Goal: Check status: Check status

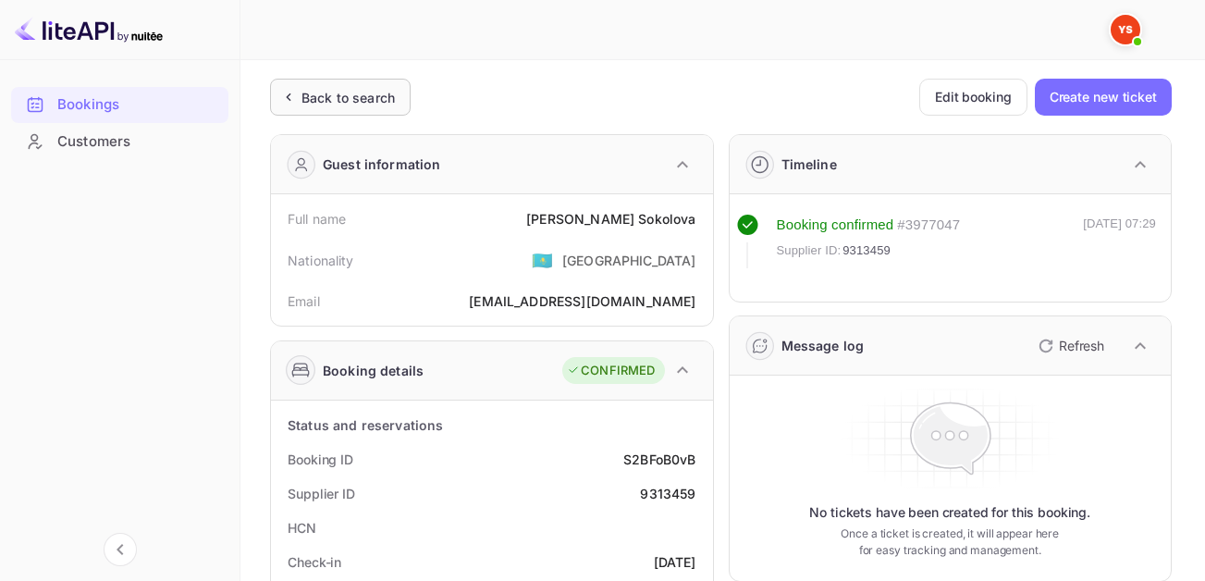
click at [306, 105] on div "Back to search" at bounding box center [347, 97] width 93 height 19
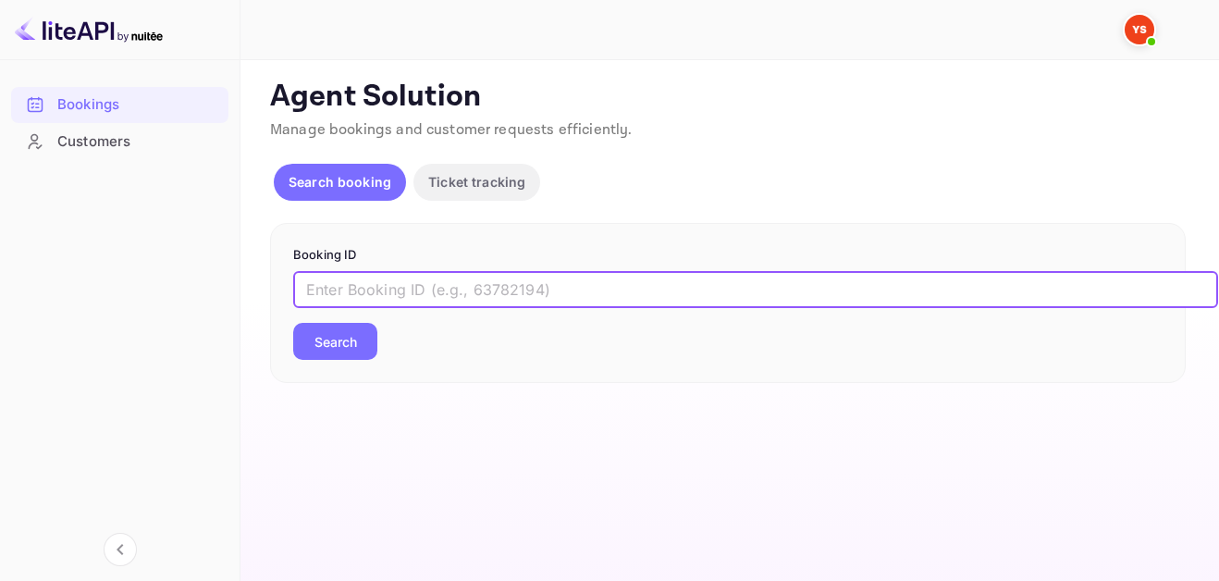
click at [476, 284] on input "text" at bounding box center [755, 289] width 925 height 37
paste input "9663914"
type input "9663914"
drag, startPoint x: 324, startPoint y: 334, endPoint x: 758, endPoint y: 386, distance: 437.7
click at [346, 338] on button "Search" at bounding box center [335, 341] width 84 height 37
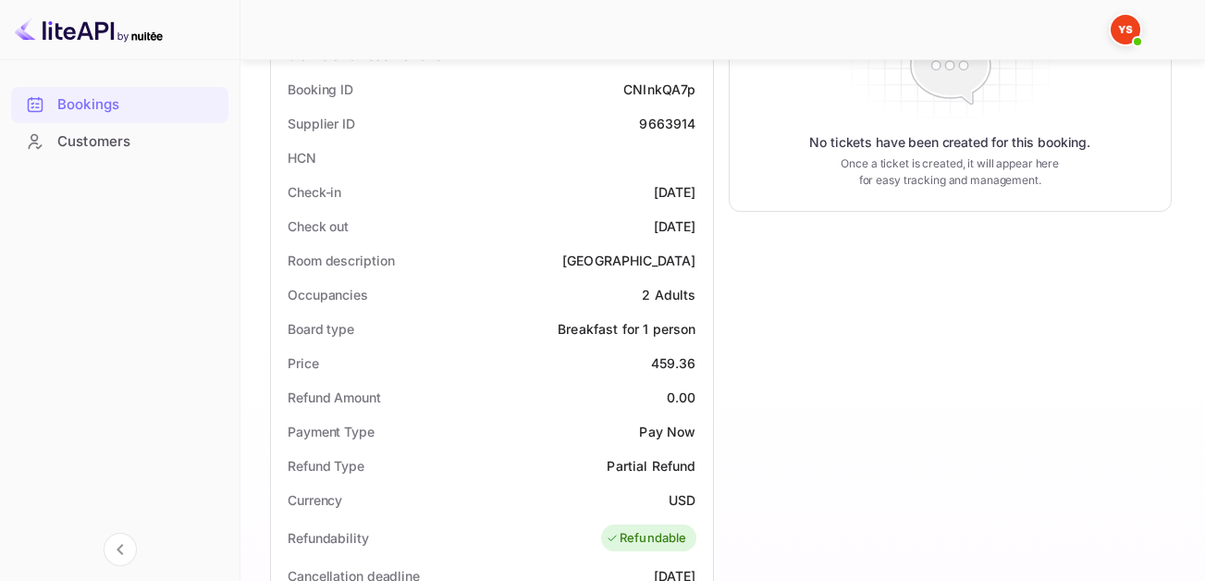
scroll to position [555, 0]
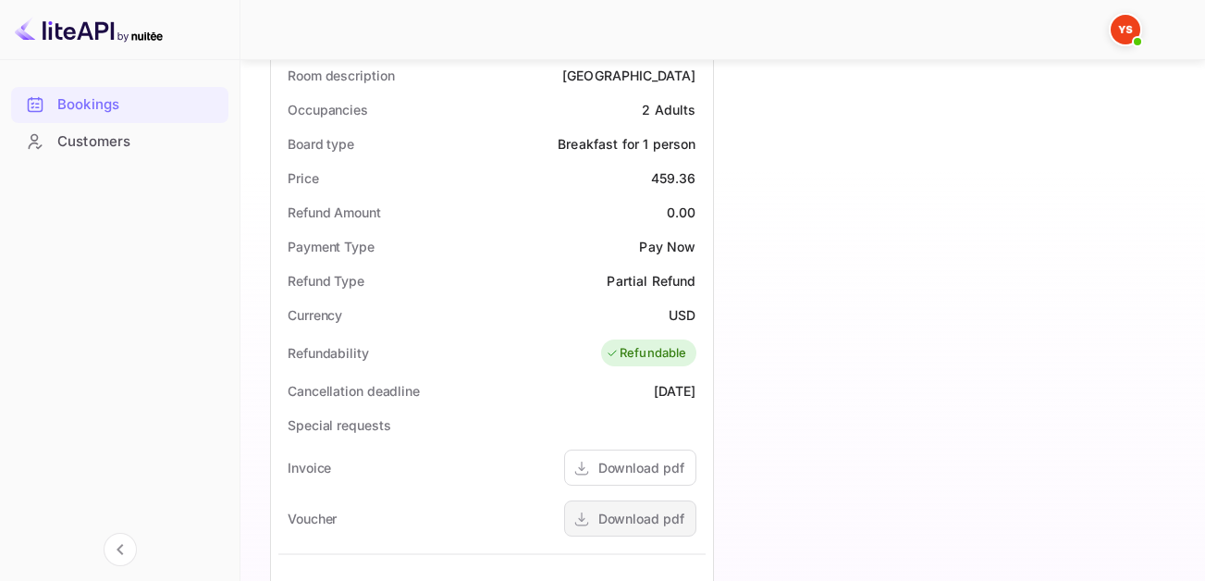
click at [621, 511] on div "Download pdf" at bounding box center [641, 518] width 86 height 19
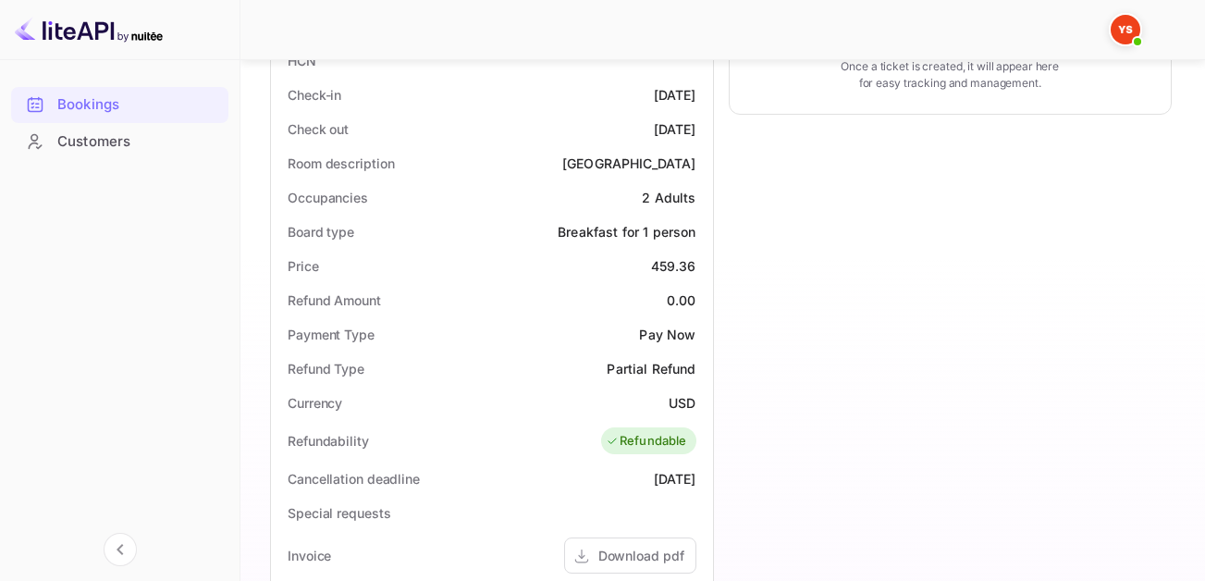
scroll to position [647, 0]
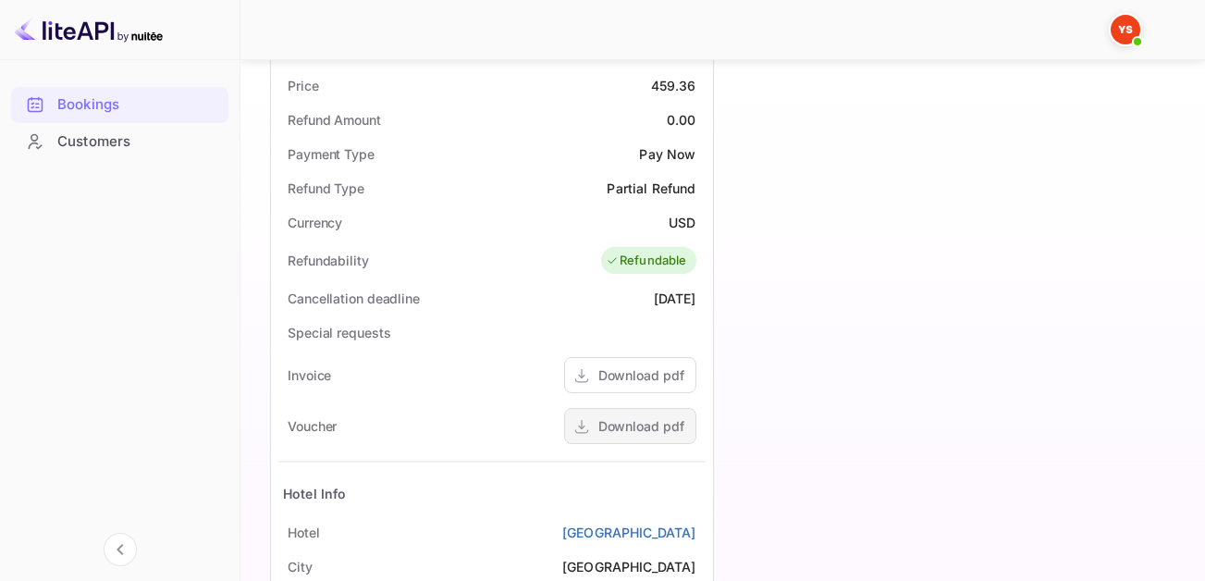
click at [627, 426] on div "Download pdf" at bounding box center [641, 425] width 86 height 19
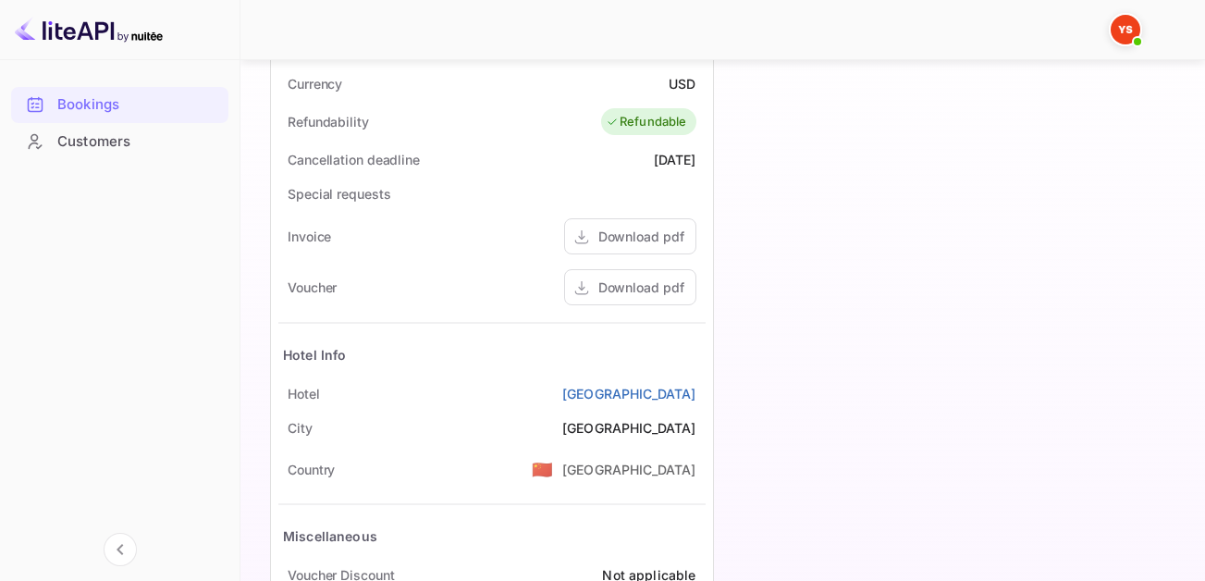
scroll to position [909, 0]
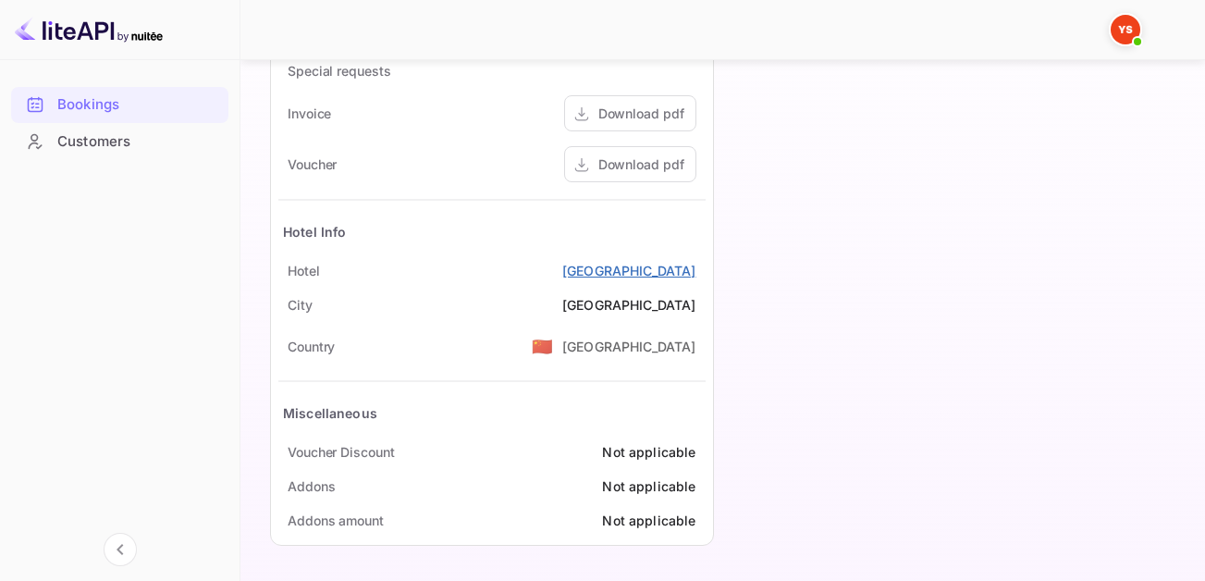
click at [632, 264] on link "[GEOGRAPHIC_DATA]" at bounding box center [629, 270] width 134 height 19
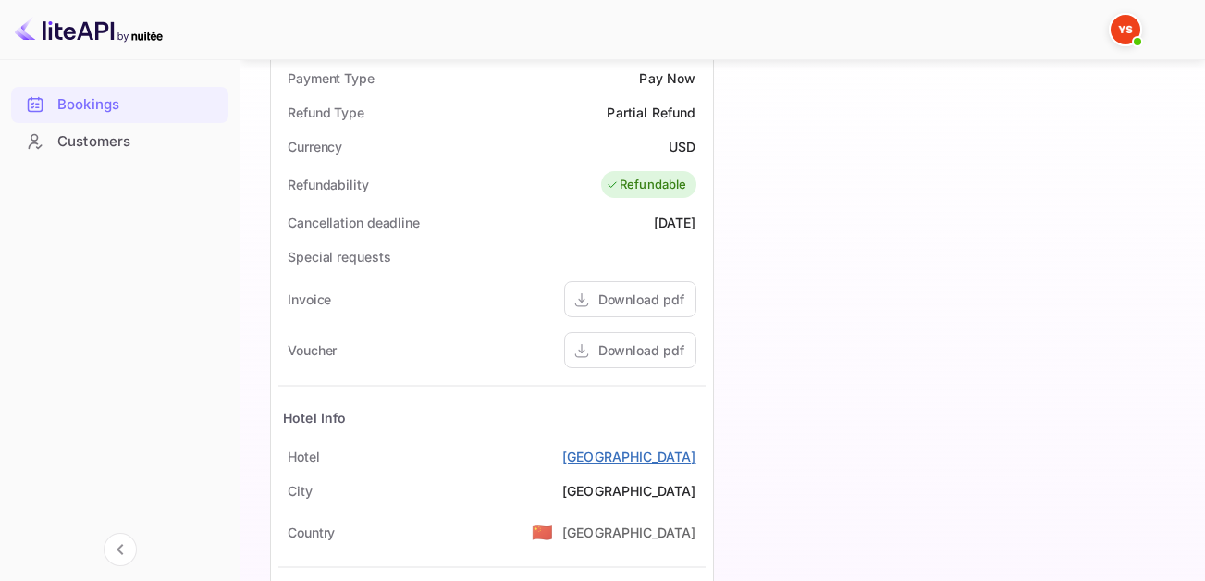
scroll to position [724, 0]
click at [628, 280] on div "Download pdf" at bounding box center [630, 298] width 132 height 36
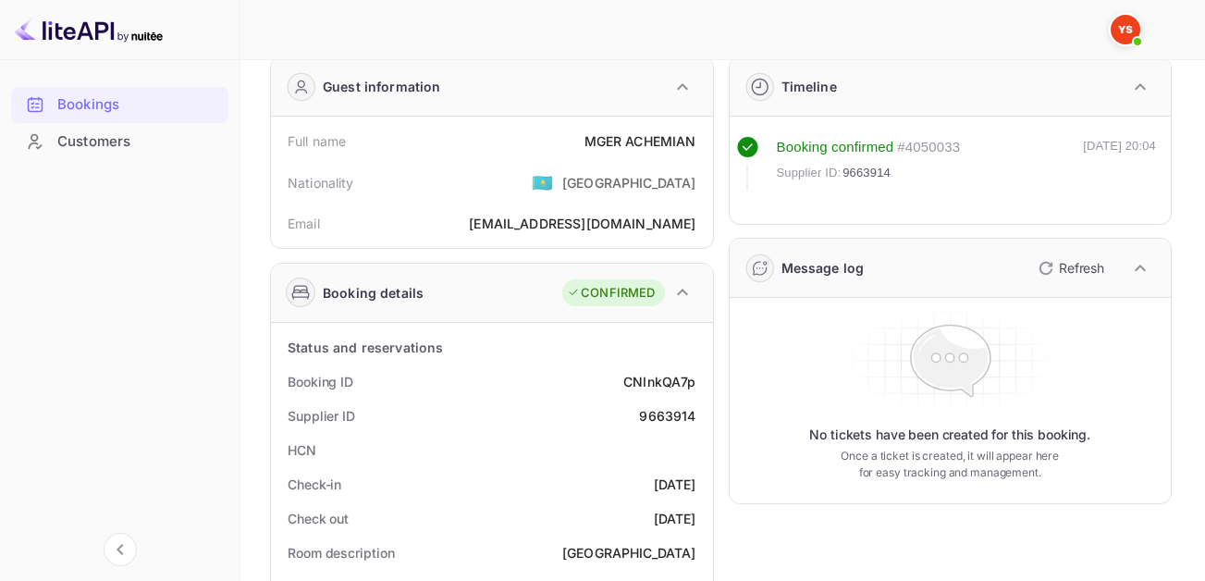
scroll to position [0, 0]
